Goal: Navigation & Orientation: Find specific page/section

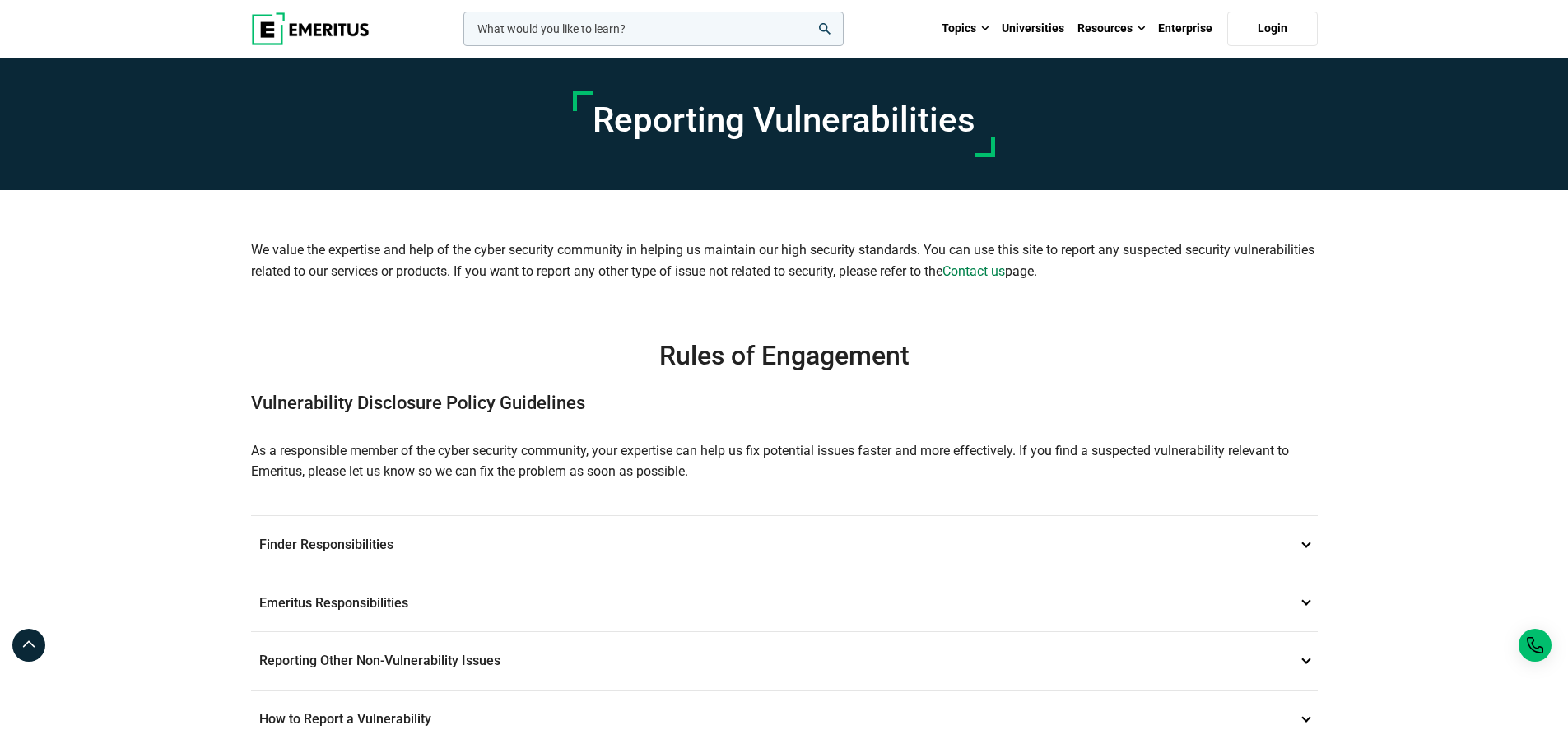
click at [346, 37] on img at bounding box center [310, 28] width 119 height 33
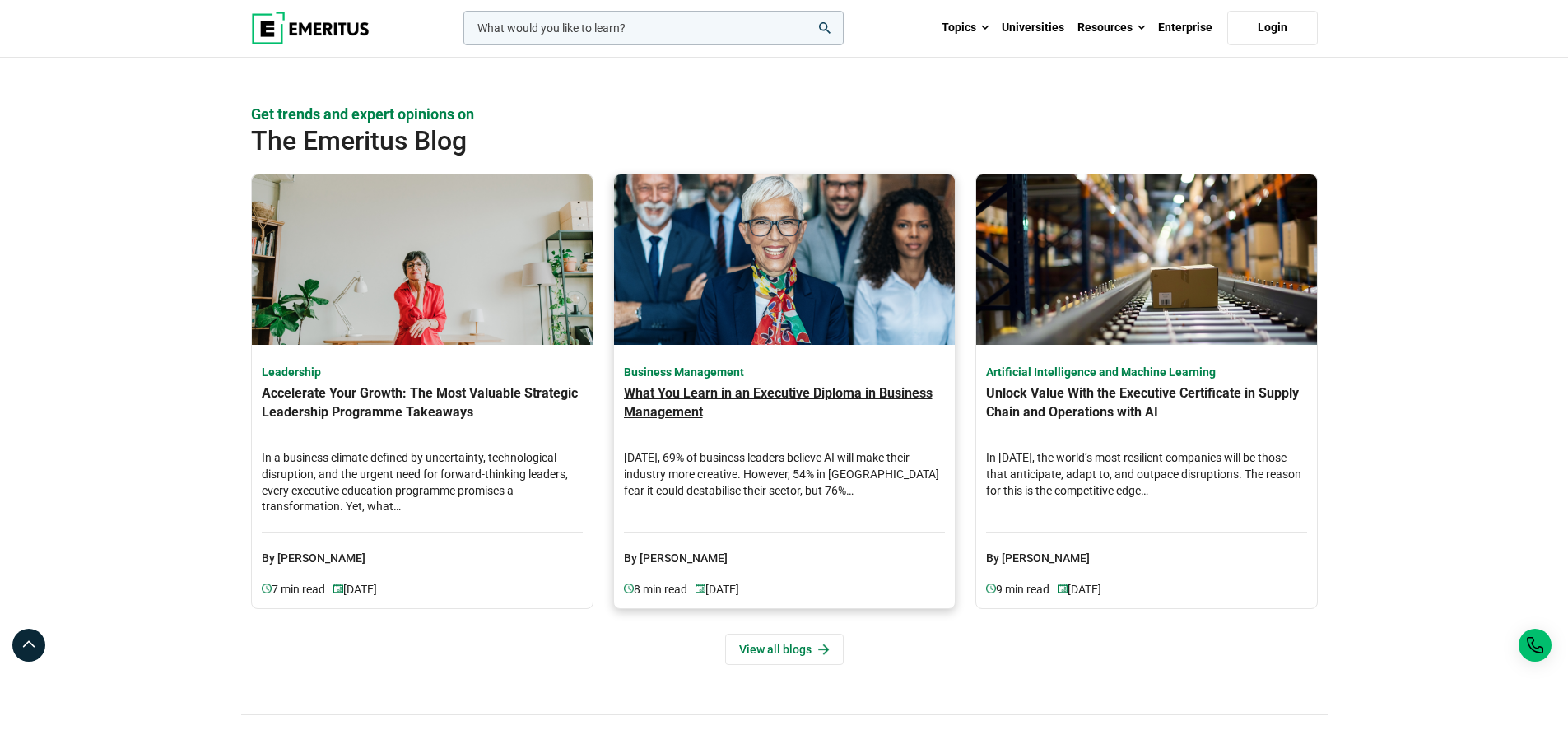
scroll to position [4775, 0]
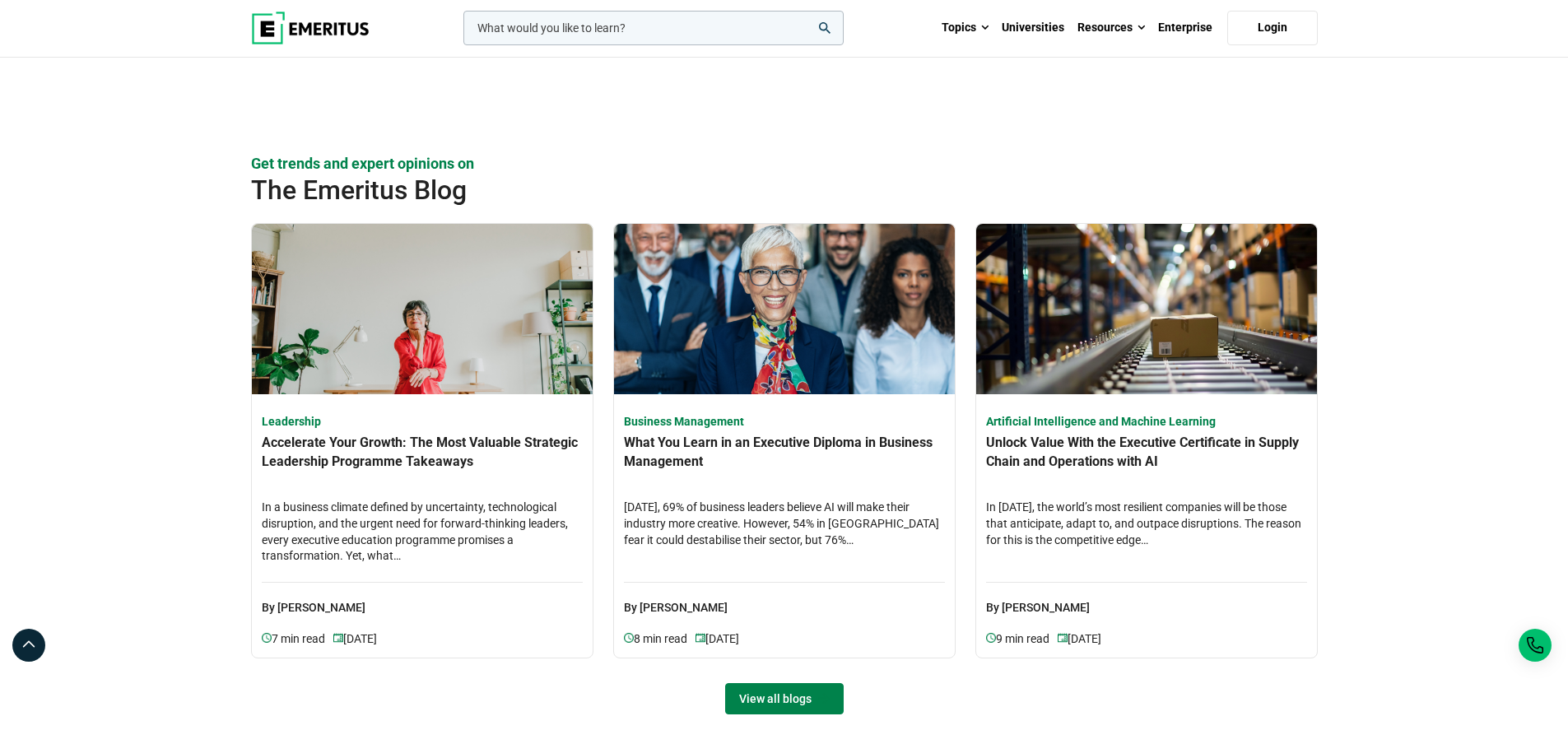
click at [775, 692] on link "View all blogs" at bounding box center [784, 698] width 119 height 31
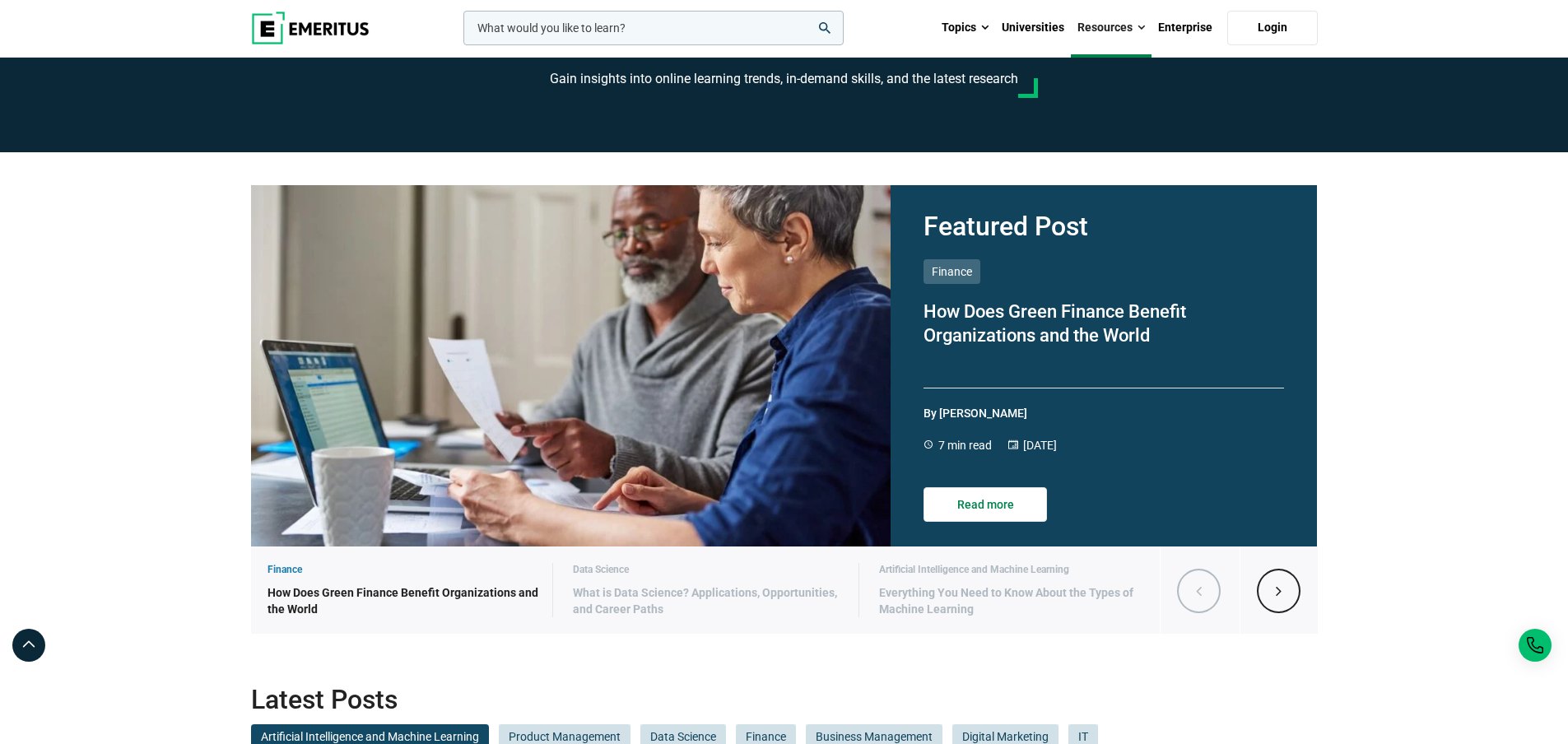
scroll to position [102, 0]
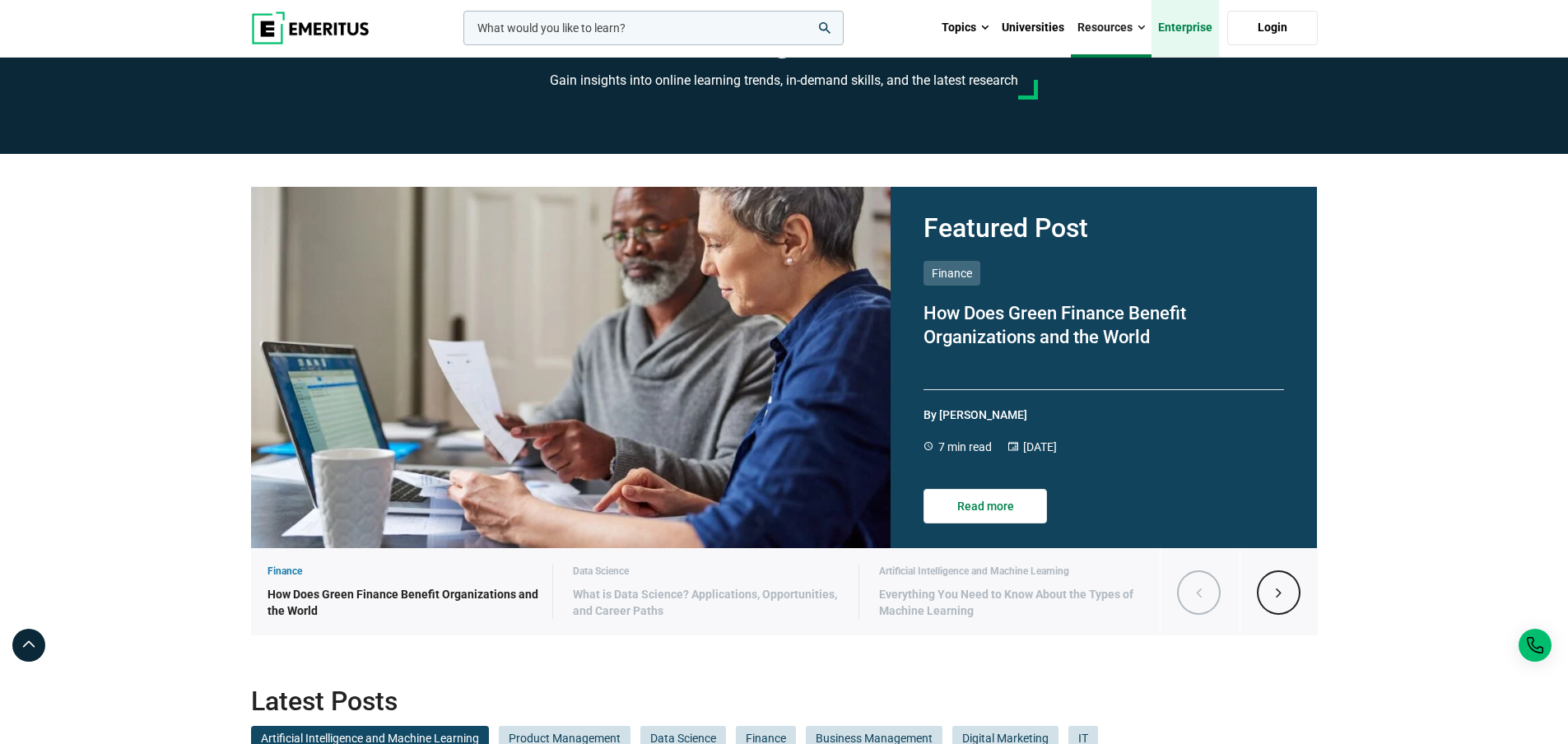
click at [1183, 18] on link "Enterprise" at bounding box center [1185, 27] width 68 height 57
